Goal: Use online tool/utility: Utilize a website feature to perform a specific function

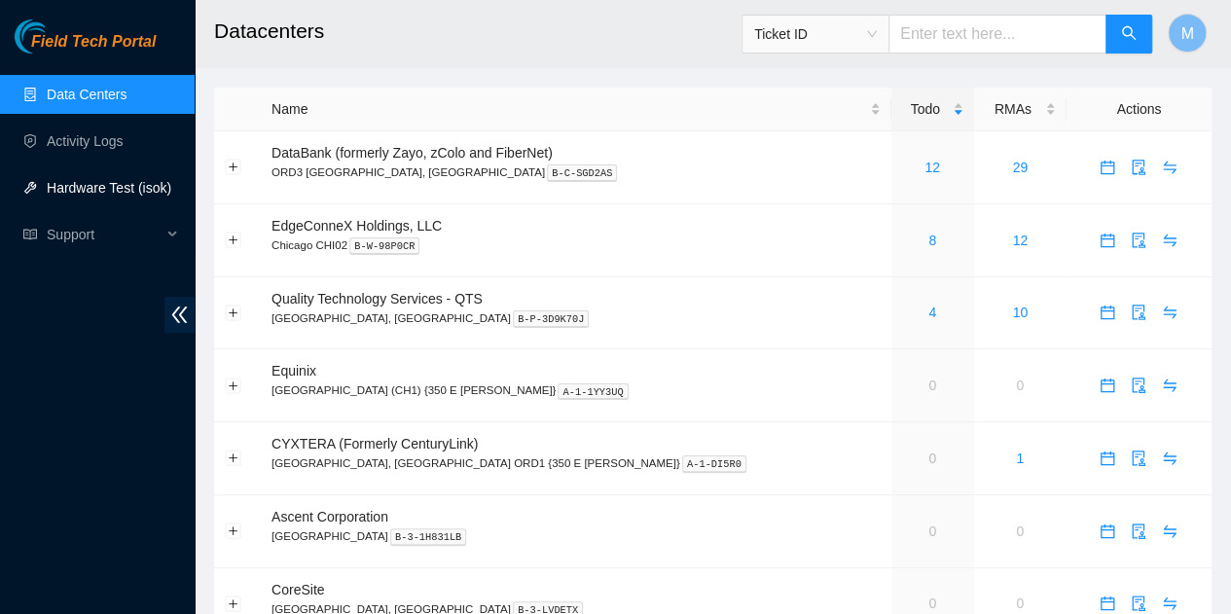
click at [100, 186] on link "Hardware Test (isok)" at bounding box center [109, 188] width 125 height 16
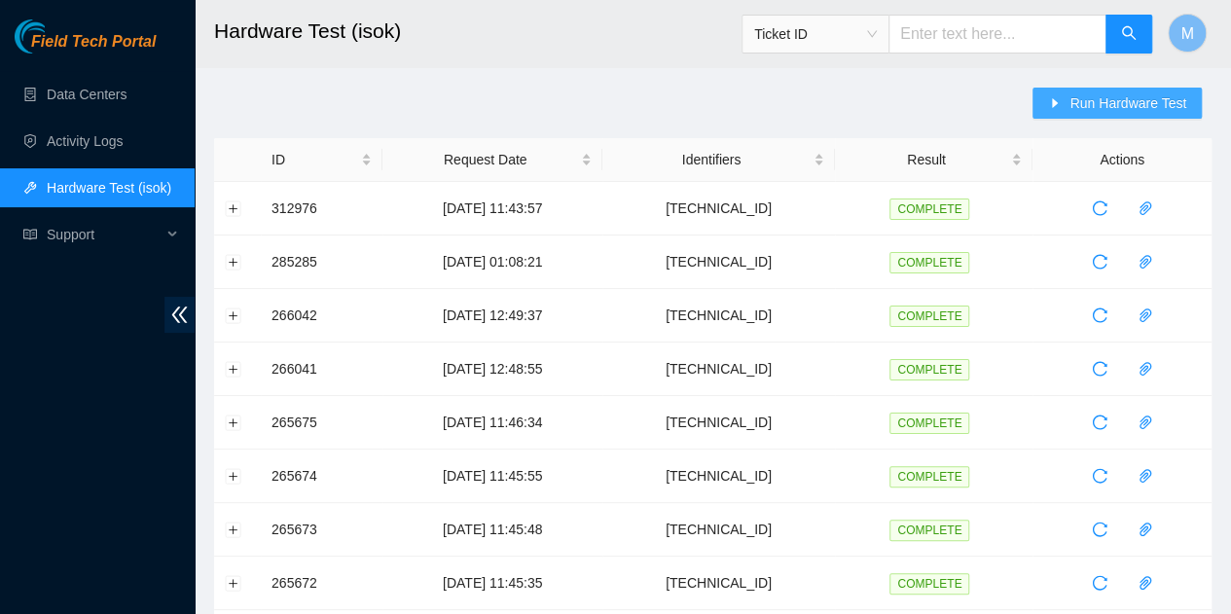
click at [1100, 104] on span "Run Hardware Test" at bounding box center [1128, 102] width 117 height 21
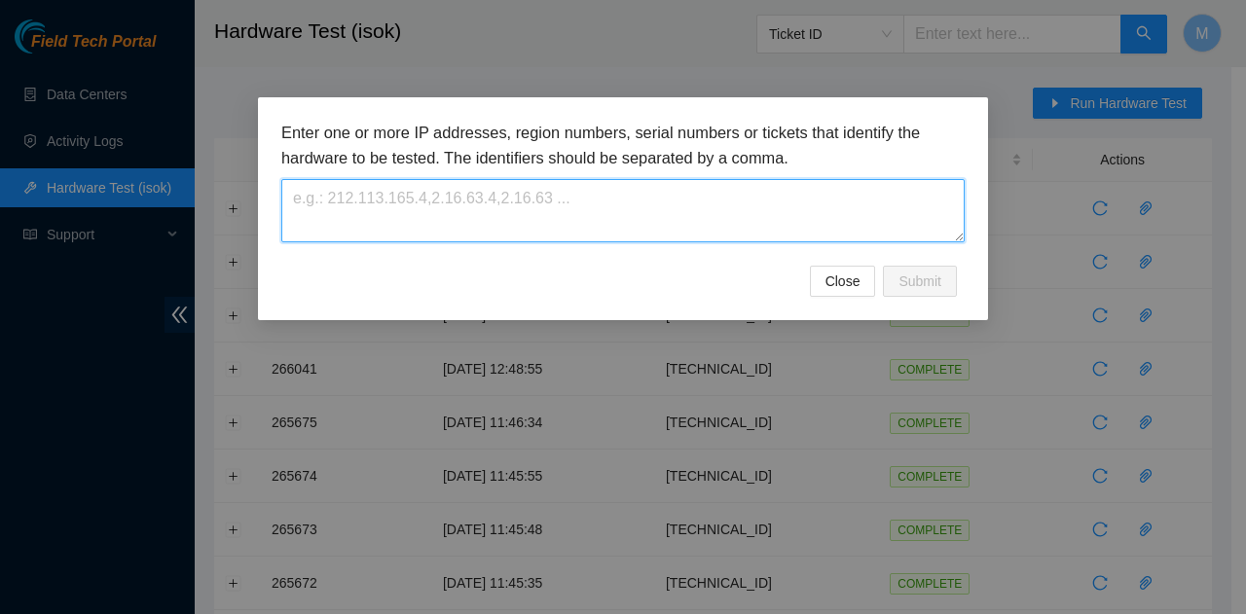
click at [739, 186] on textarea at bounding box center [622, 210] width 683 height 63
paste textarea "[TECHNICAL_ID] [TECHNICAL_ID]"
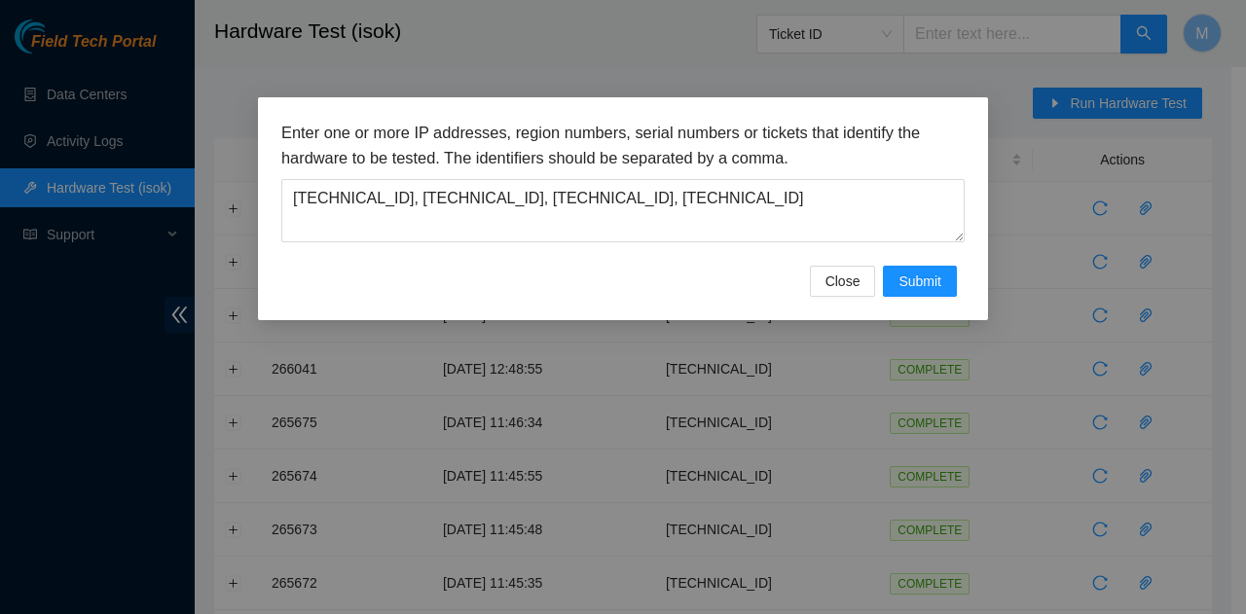
click at [975, 611] on div "Enter one or more IP addresses, region numbers, serial numbers or tickets that …" at bounding box center [623, 307] width 1246 height 614
click at [901, 281] on span "Submit" at bounding box center [919, 281] width 43 height 21
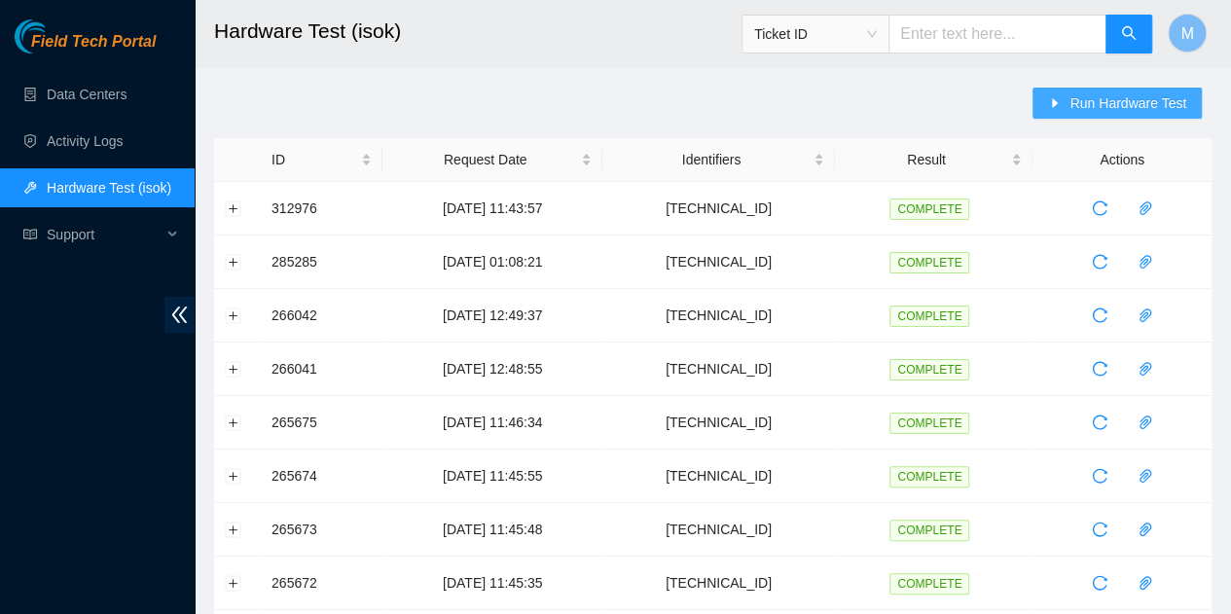
click at [1088, 111] on span "Run Hardware Test" at bounding box center [1128, 102] width 117 height 21
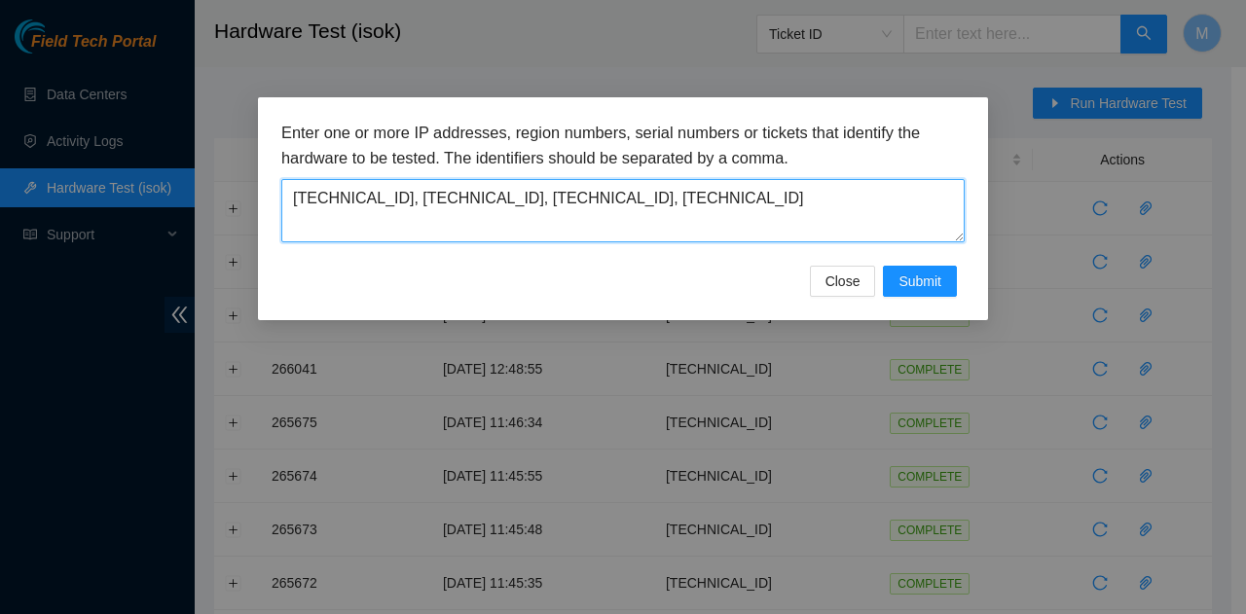
click at [708, 194] on textarea "[TECHNICAL_ID], [TECHNICAL_ID], [TECHNICAL_ID], [TECHNICAL_ID]" at bounding box center [622, 210] width 683 height 63
type textarea "[TECHNICAL_ID],[TECHNICAL_ID],[TECHNICAL_ID],[TECHNICAL_ID]"
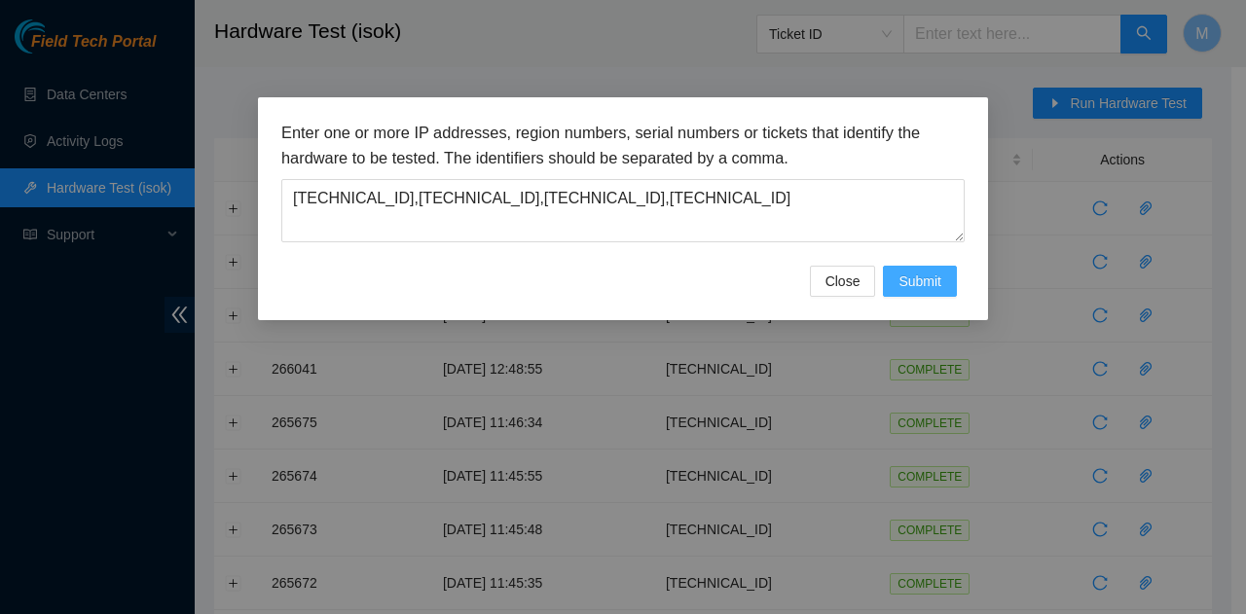
click at [946, 278] on button "Submit" at bounding box center [920, 281] width 74 height 31
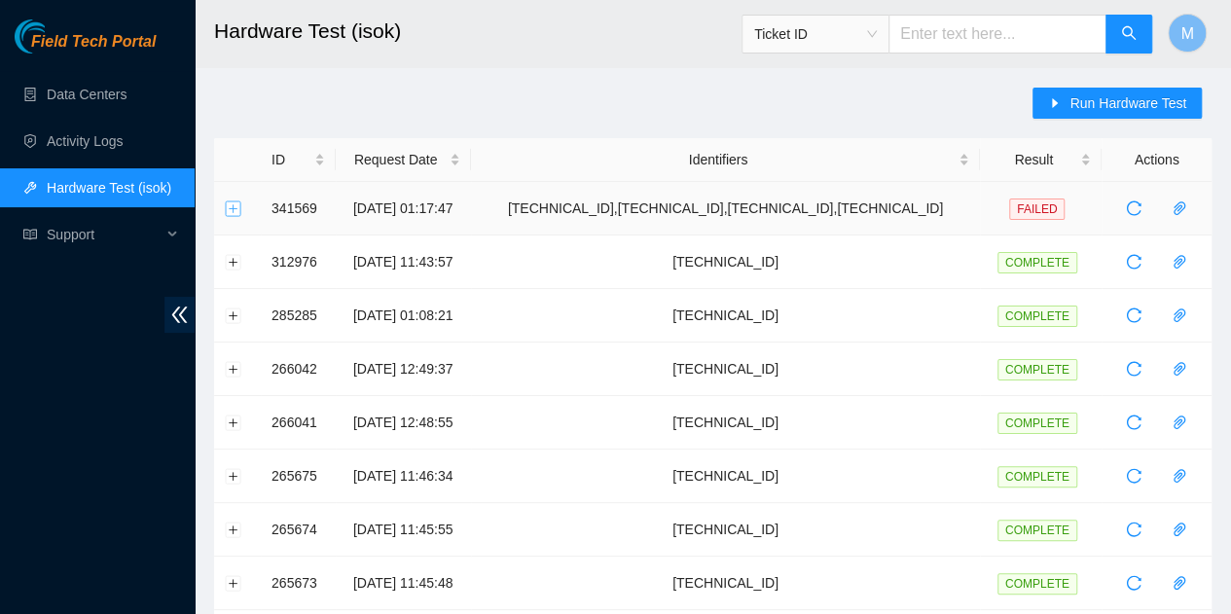
click at [235, 208] on button "Expand row" at bounding box center [234, 208] width 16 height 16
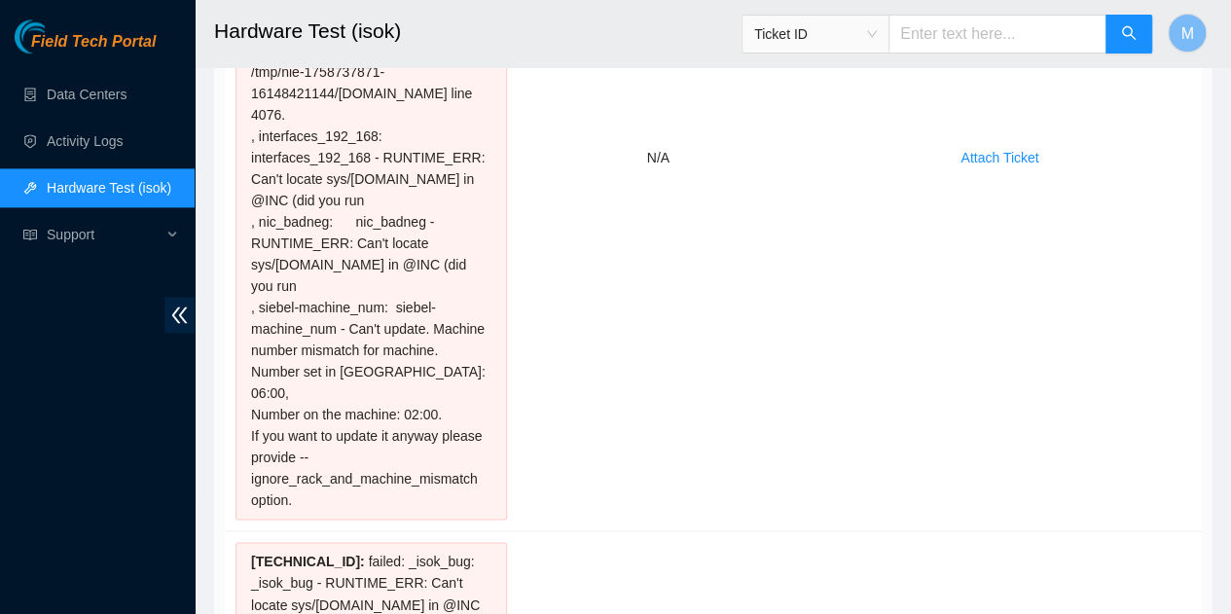
scroll to position [1251, 0]
